Goal: Task Accomplishment & Management: Manage account settings

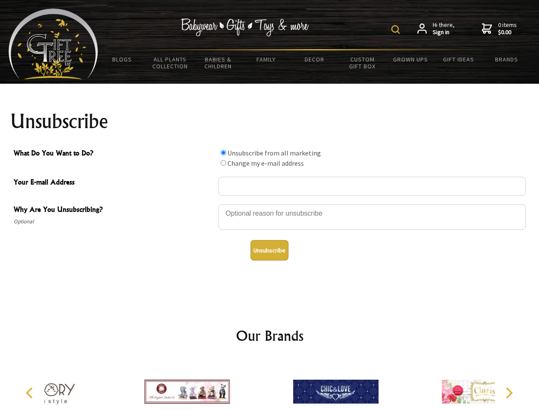
click at [397, 29] on img at bounding box center [395, 29] width 9 height 9
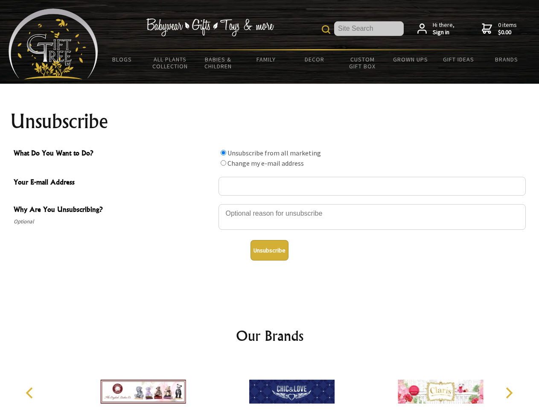
click at [270, 203] on div at bounding box center [371, 218] width 307 height 30
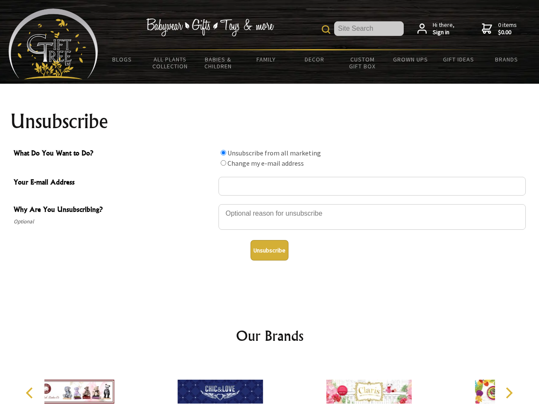
click at [223, 152] on input "What Do You Want to Do?" at bounding box center [224, 153] width 6 height 6
click at [223, 163] on input "What Do You Want to Do?" at bounding box center [224, 163] width 6 height 6
radio input "true"
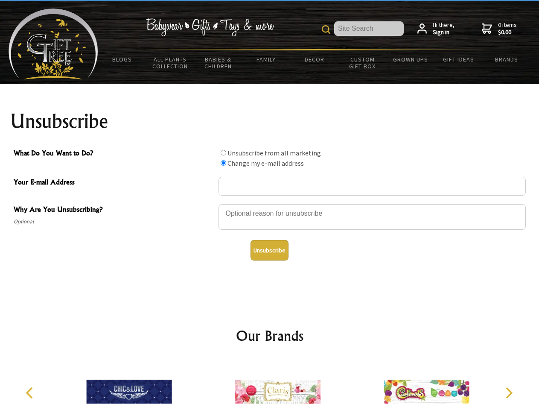
click at [269, 250] on button "Unsubscribe" at bounding box center [269, 250] width 38 height 20
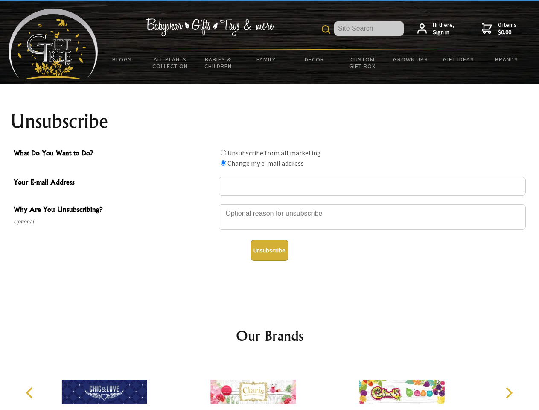
click at [270, 384] on img at bounding box center [252, 391] width 85 height 64
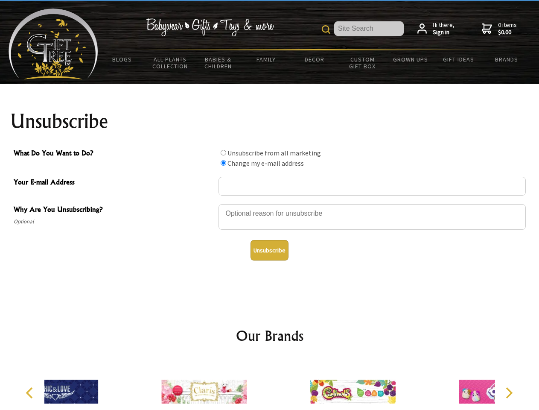
click at [31, 392] on icon "Previous" at bounding box center [30, 392] width 11 height 11
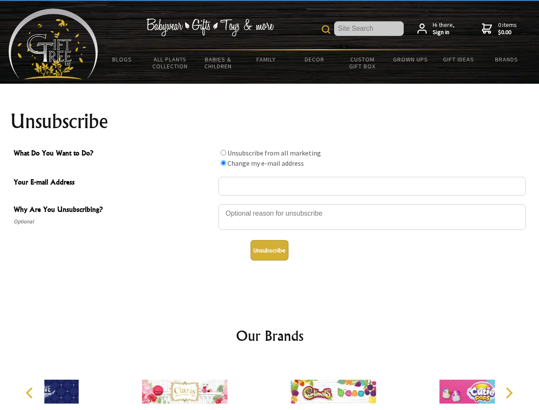
click at [508, 392] on icon "Next" at bounding box center [508, 392] width 11 height 11
